Goal: Check status: Check status

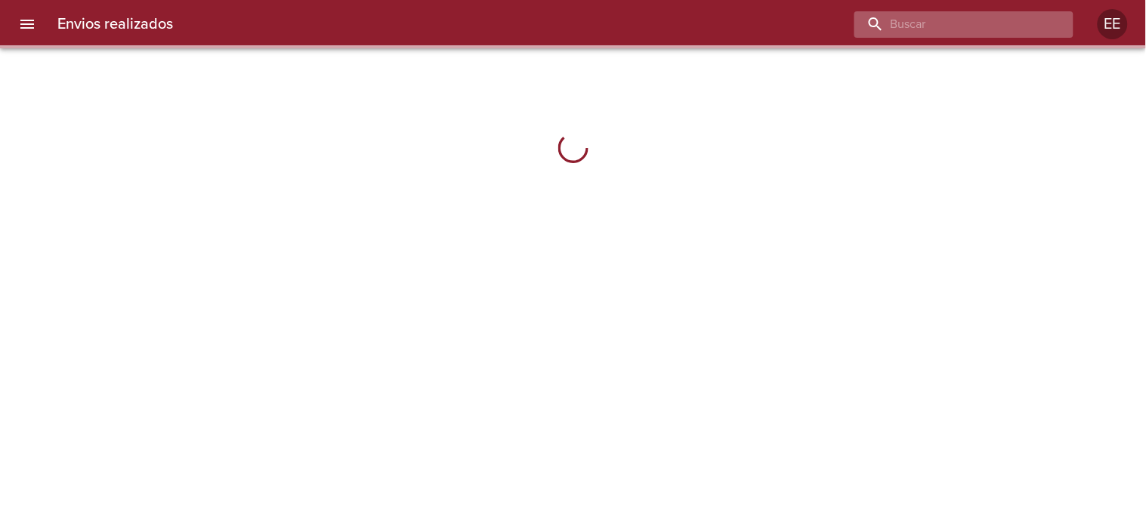
click at [971, 23] on input "buscar" at bounding box center [950, 24] width 193 height 26
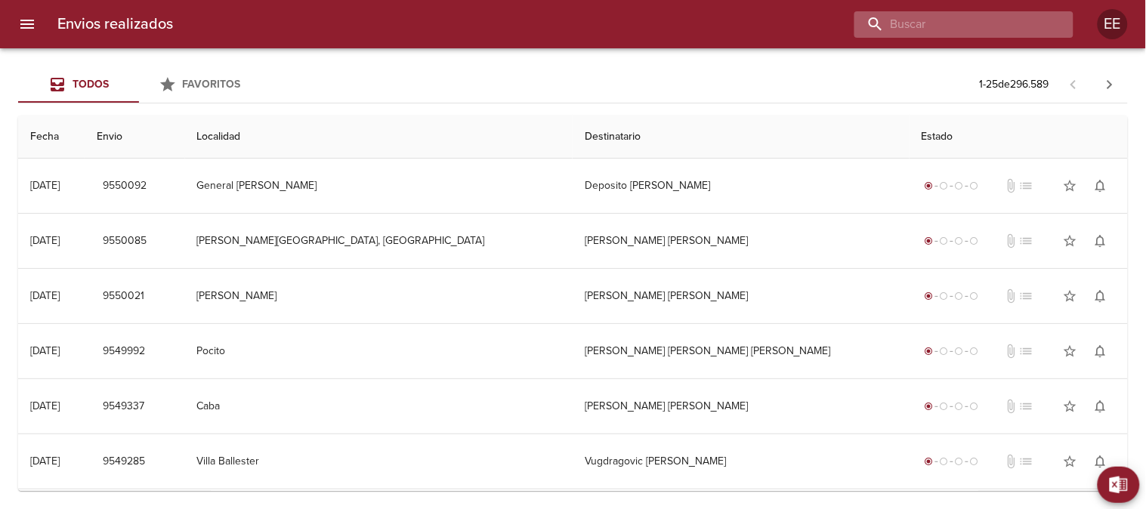
paste input "9523360"
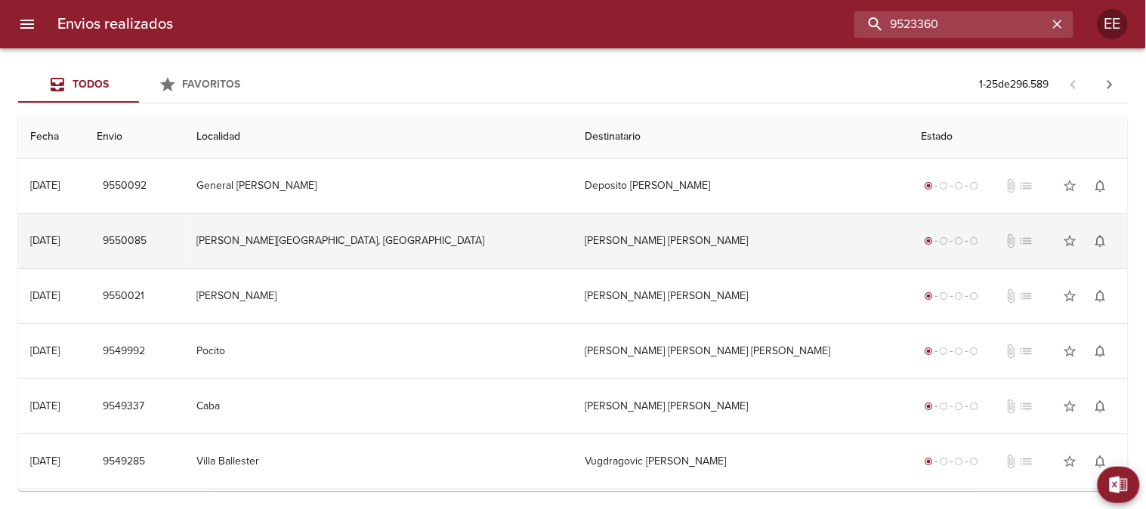
type input "9523360"
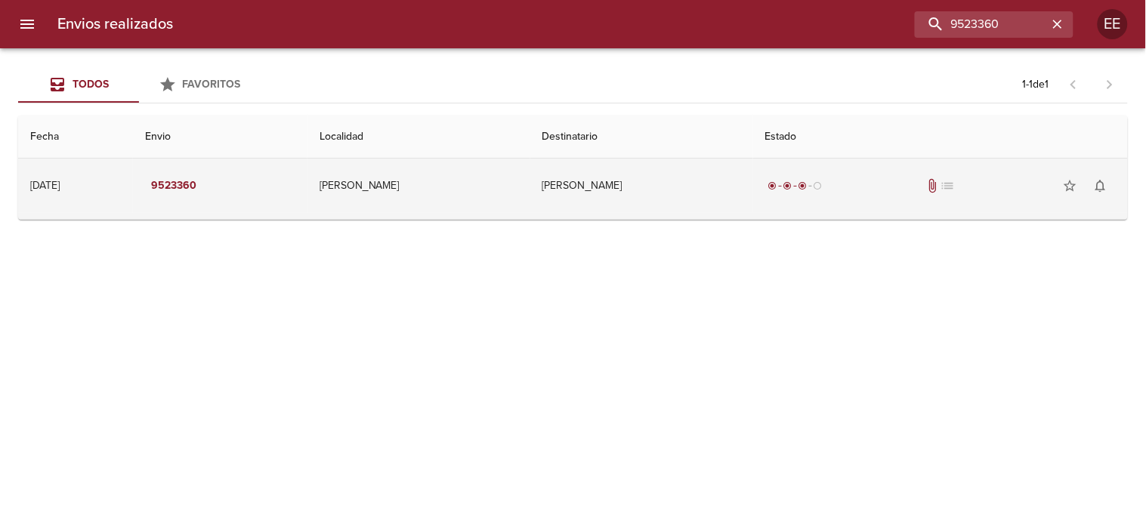
click at [504, 194] on td "[PERSON_NAME]" at bounding box center [418, 186] width 223 height 54
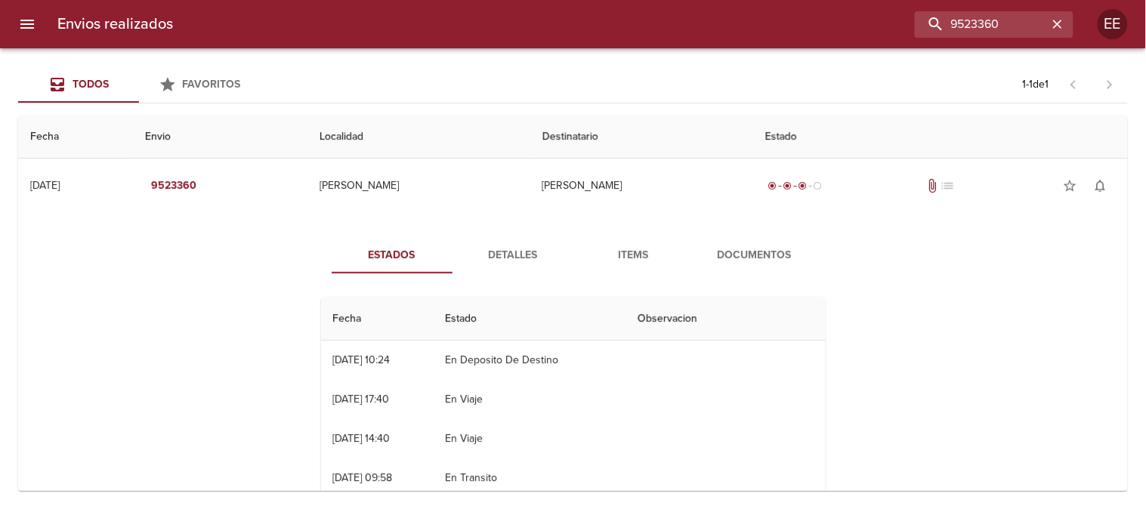
click at [494, 259] on span "Detalles" at bounding box center [512, 255] width 103 height 19
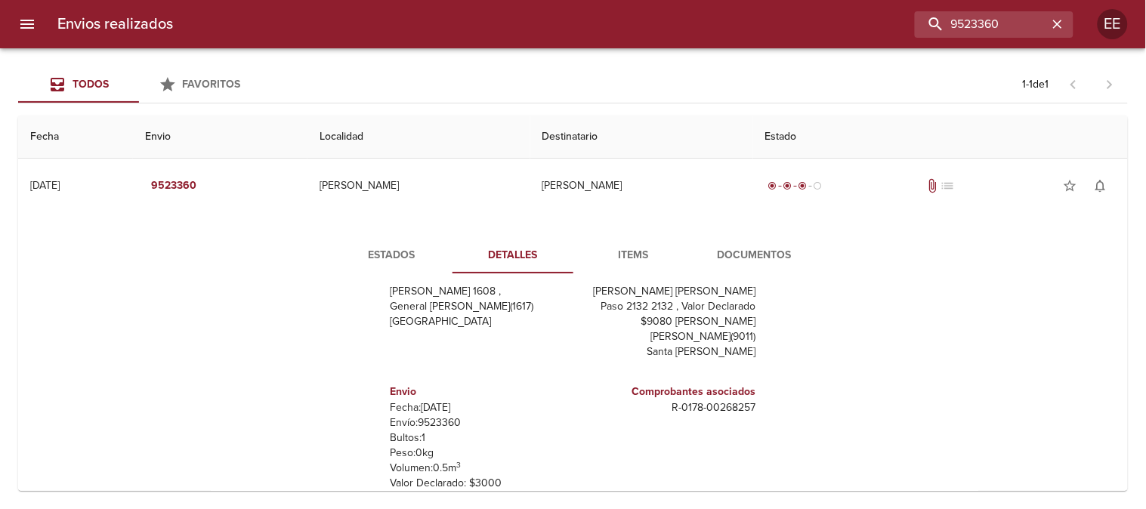
scroll to position [115, 0]
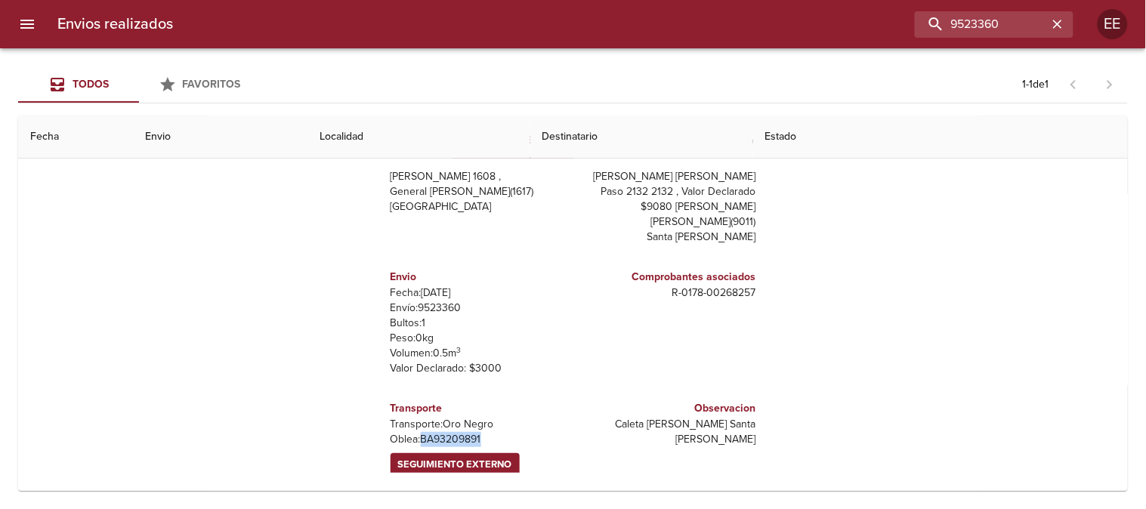
drag, startPoint x: 473, startPoint y: 423, endPoint x: 412, endPoint y: 423, distance: 61.2
click at [412, 432] on p "[PERSON_NAME]: BA93209891" at bounding box center [478, 439] width 177 height 15
copy p "BA93209891"
click at [1057, 26] on icon "button" at bounding box center [1057, 24] width 15 height 15
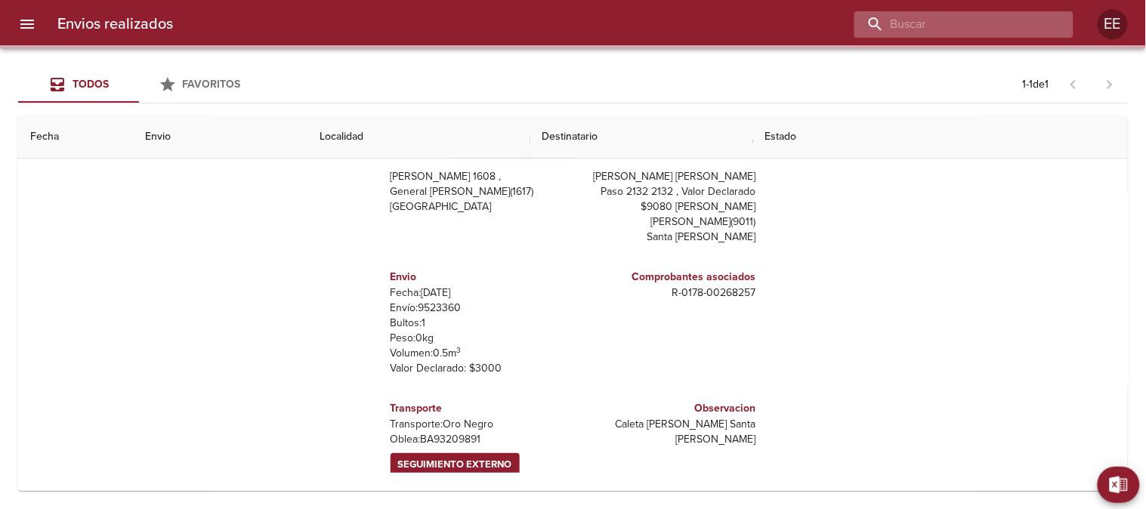
click at [989, 23] on input "buscar" at bounding box center [950, 24] width 193 height 26
paste input "[PERSON_NAME]"
type input "[PERSON_NAME]"
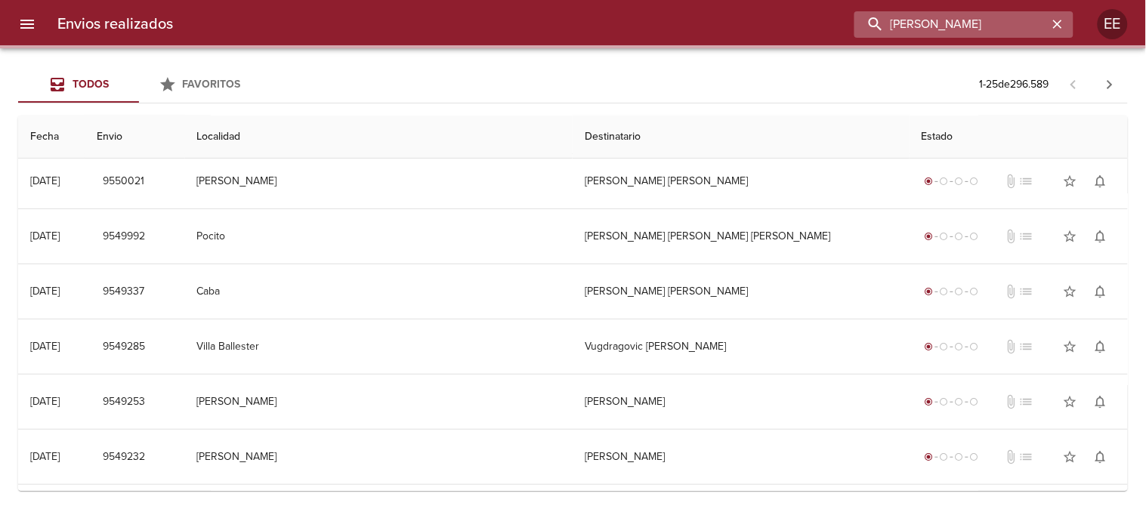
scroll to position [0, 0]
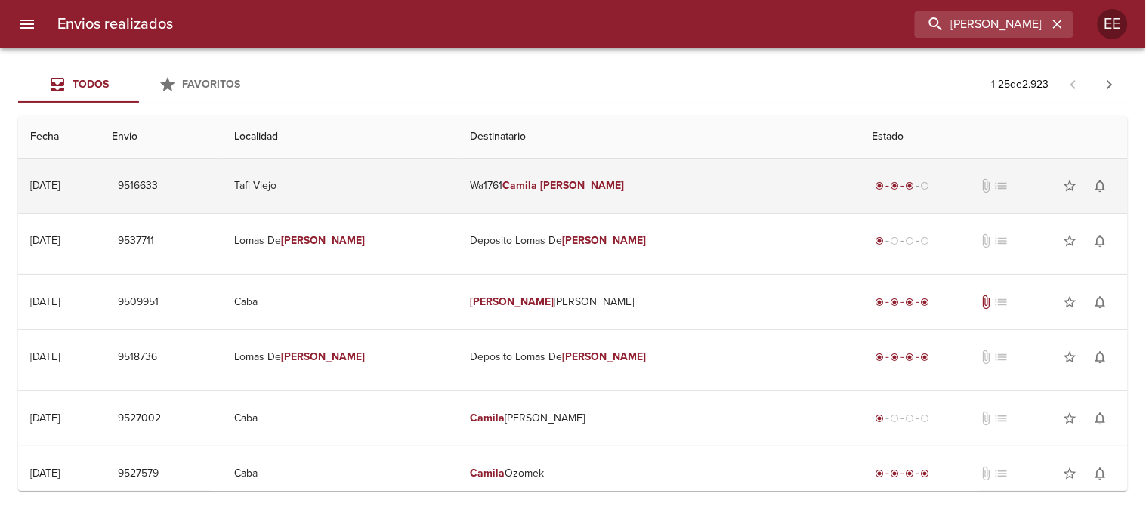
click at [588, 179] on em "[PERSON_NAME]" at bounding box center [583, 185] width 84 height 13
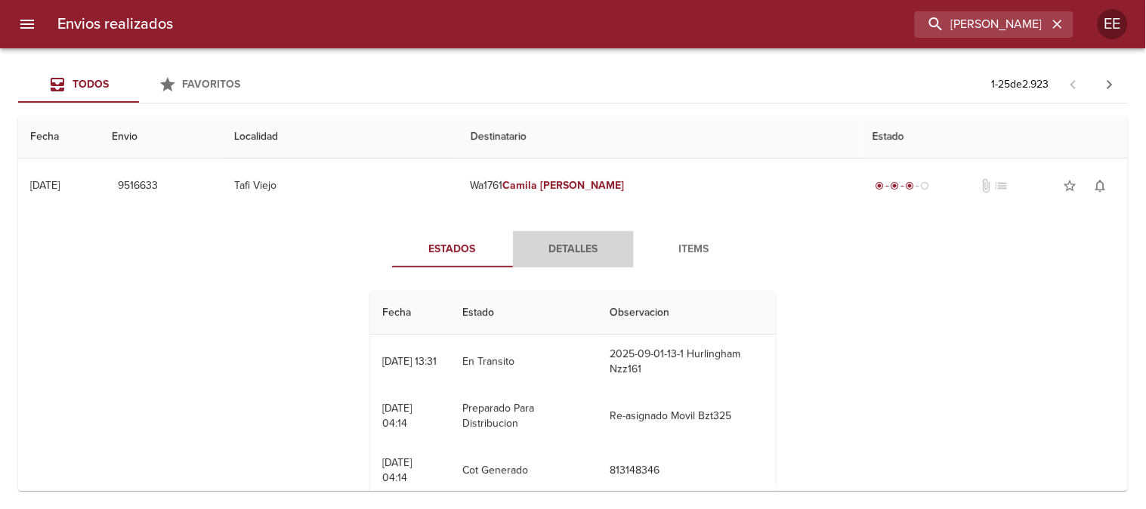
click at [559, 249] on span "Detalles" at bounding box center [573, 249] width 103 height 19
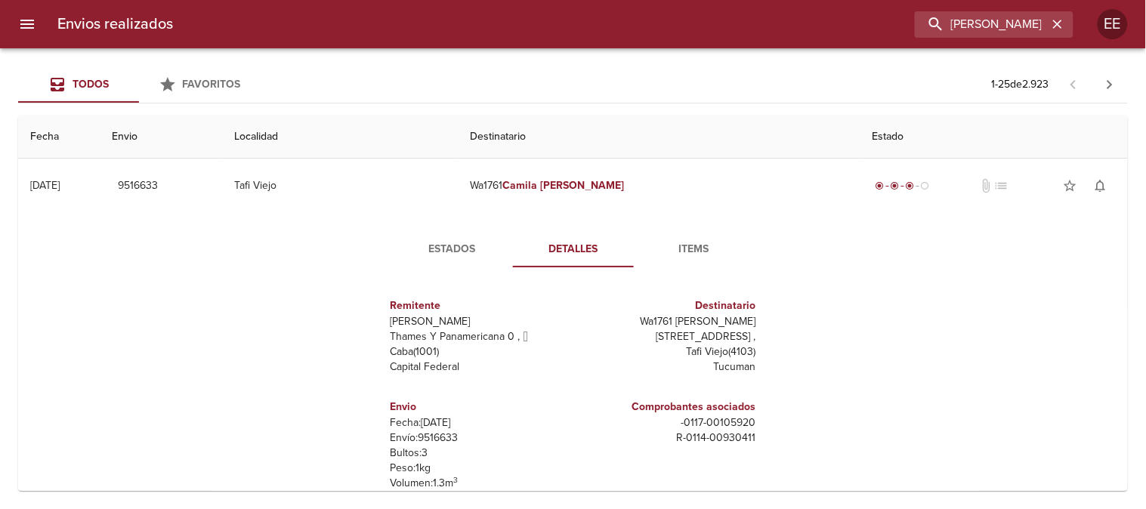
click at [464, 251] on span "Estados" at bounding box center [452, 249] width 103 height 19
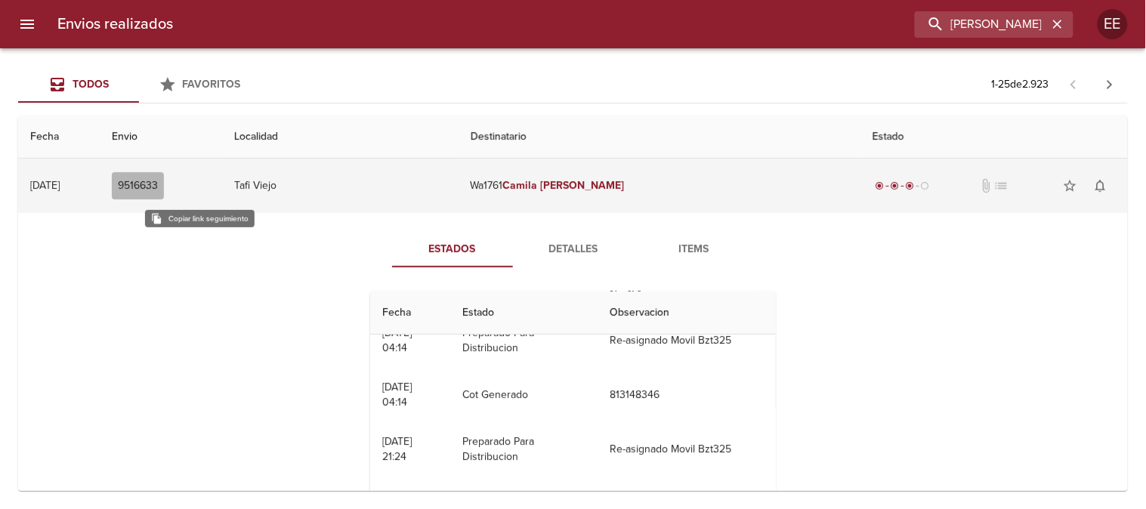
click at [158, 185] on span "9516633" at bounding box center [138, 186] width 40 height 19
